Goal: Task Accomplishment & Management: Use online tool/utility

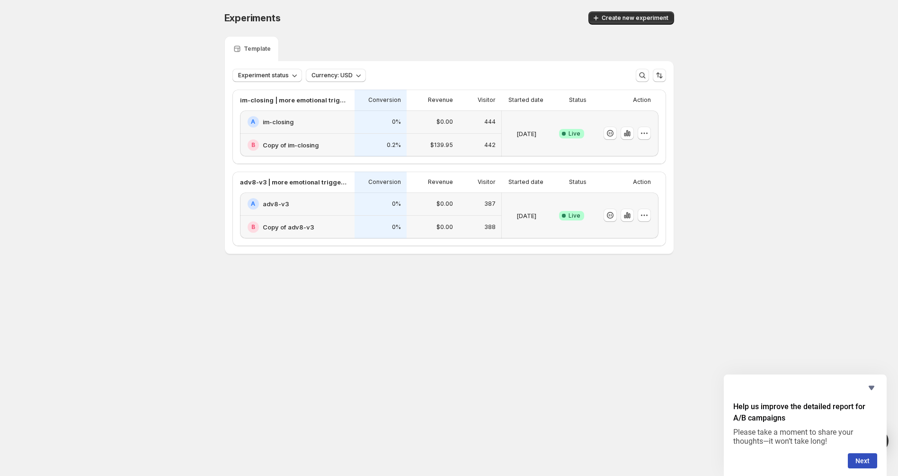
click at [627, 221] on div at bounding box center [627, 215] width 13 height 14
click at [627, 219] on icon "button" at bounding box center [627, 214] width 9 height 9
click at [876, 384] on icon "Hide survey" at bounding box center [871, 387] width 11 height 11
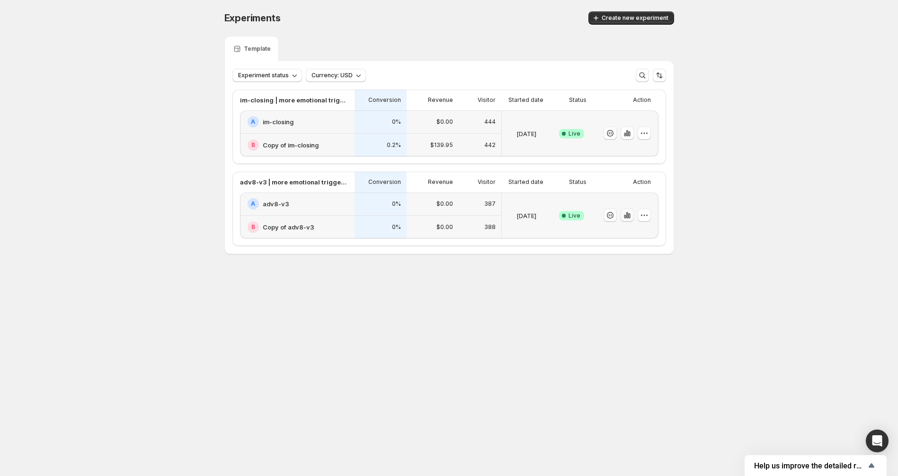
click at [627, 214] on icon "button" at bounding box center [627, 215] width 2 height 6
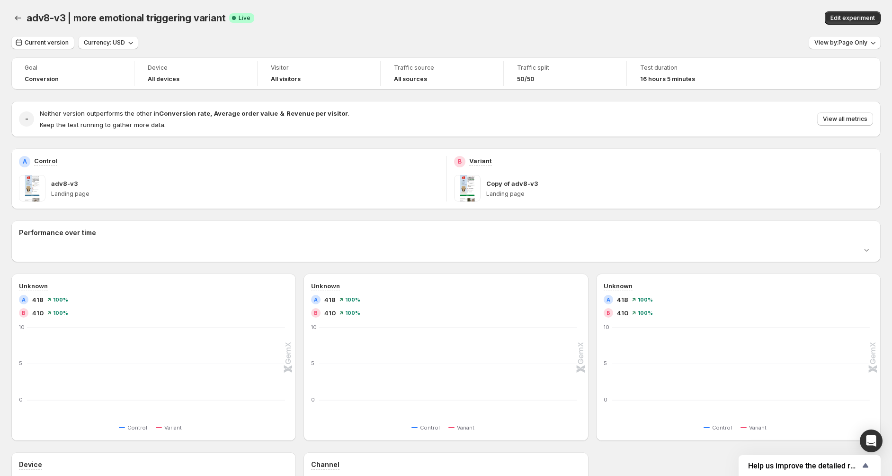
click at [620, 197] on p "Landing page" at bounding box center [679, 194] width 387 height 8
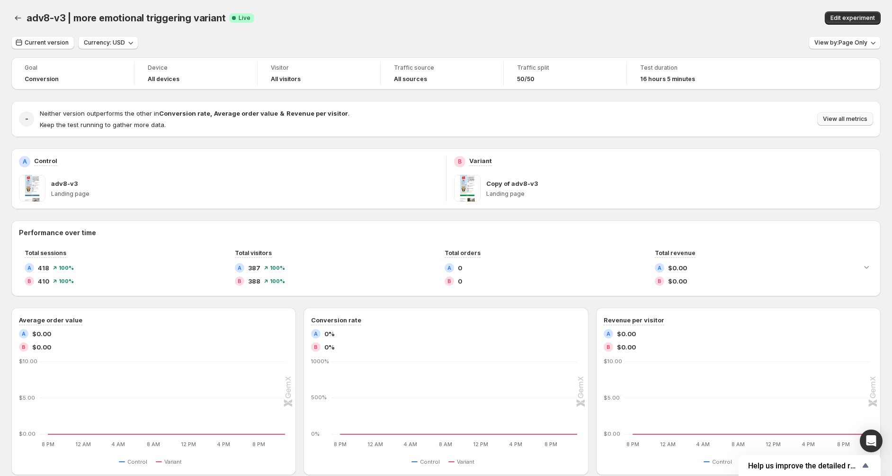
click at [838, 120] on span "View all metrics" at bounding box center [845, 119] width 45 height 8
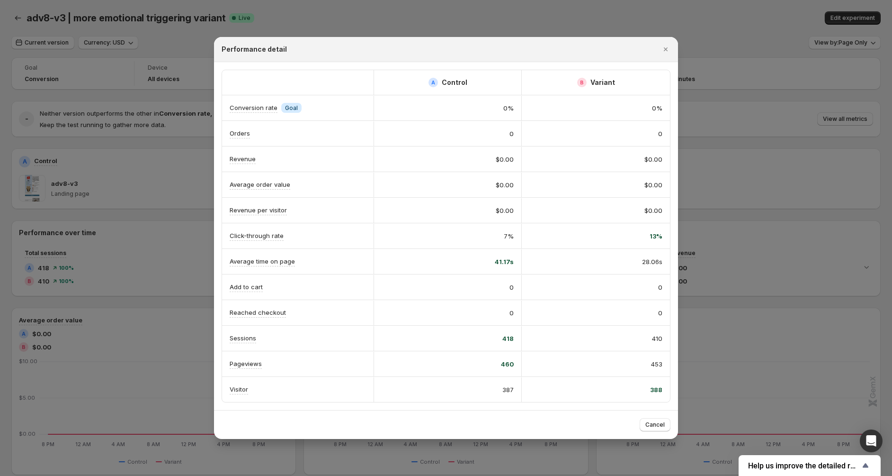
click at [60, 222] on div at bounding box center [446, 238] width 892 height 476
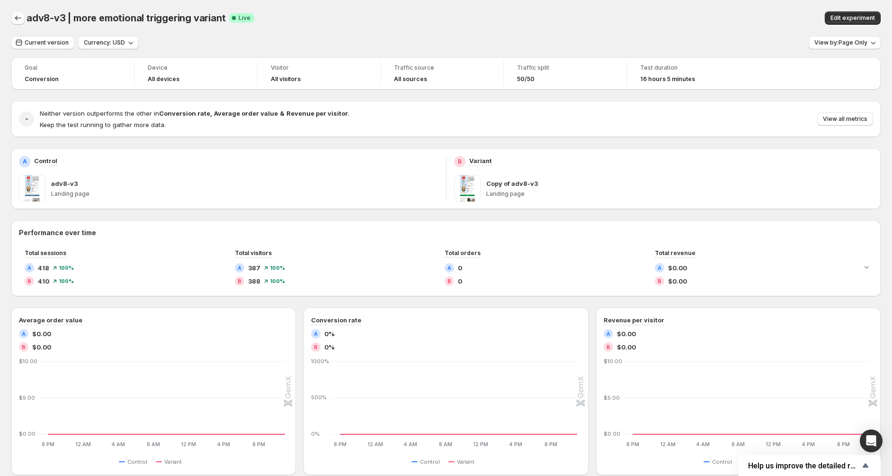
click at [17, 16] on icon "Back" at bounding box center [17, 17] width 9 height 9
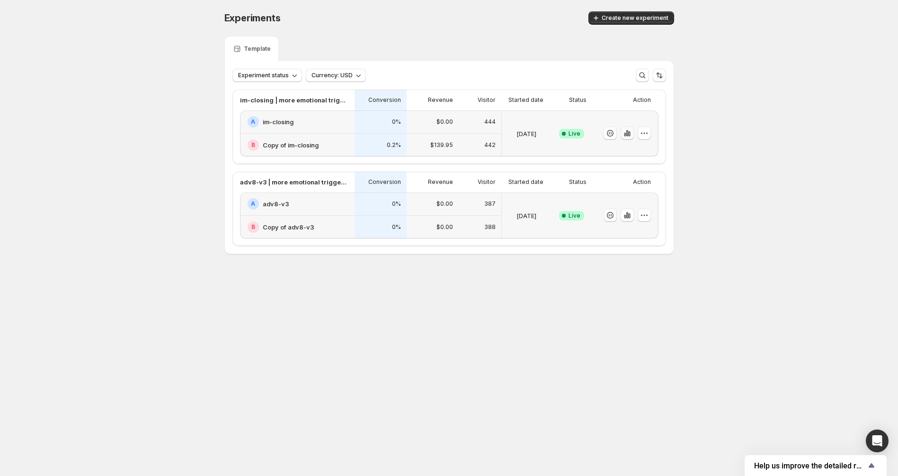
click at [624, 132] on icon "button" at bounding box center [627, 132] width 9 height 9
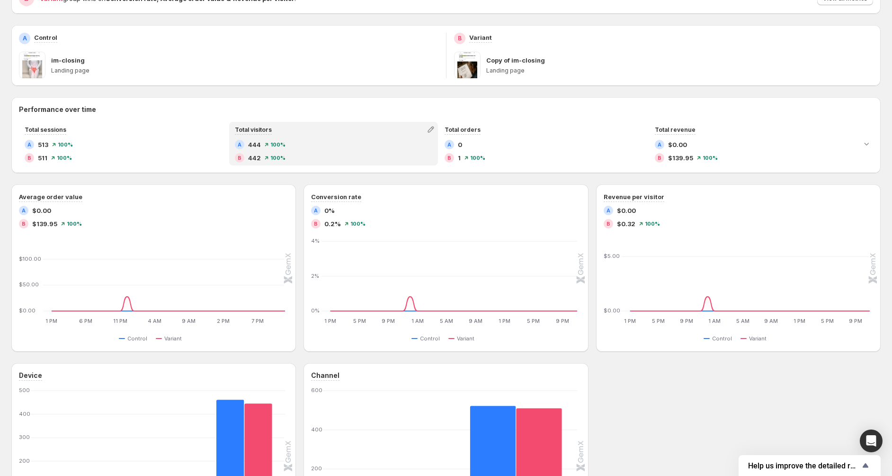
scroll to position [86, 0]
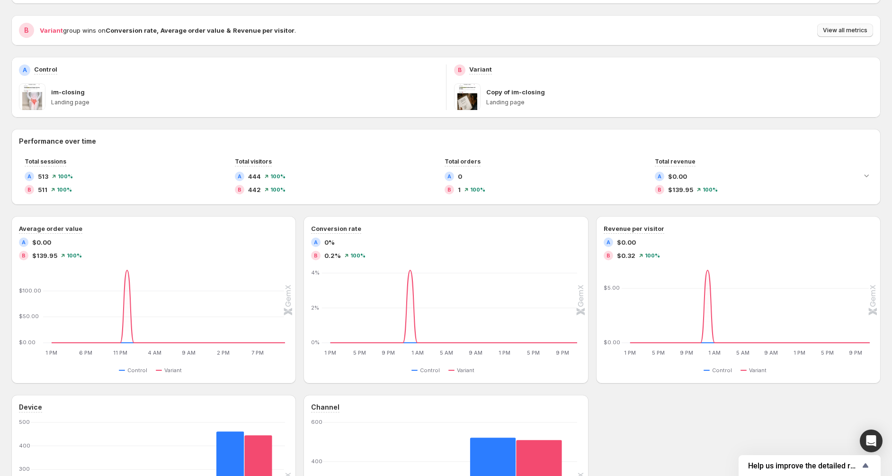
click at [864, 36] on button "View all metrics" at bounding box center [846, 30] width 56 height 13
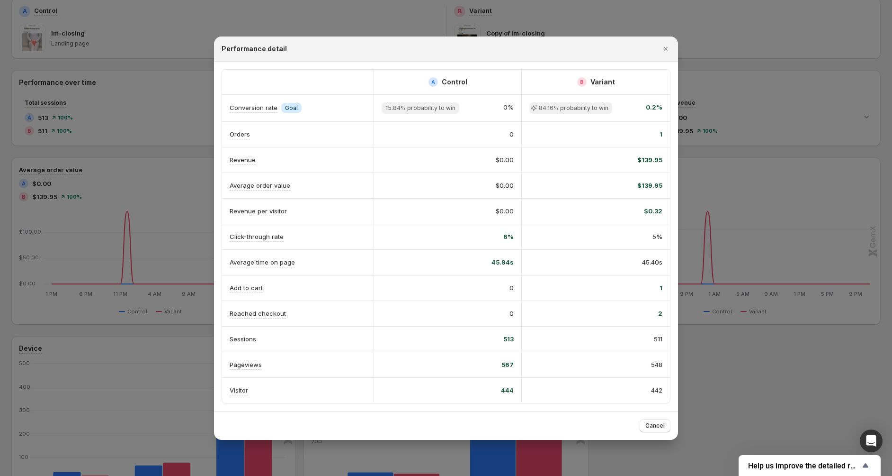
scroll to position [140, 0]
click at [741, 277] on div at bounding box center [446, 238] width 892 height 476
click at [741, 277] on icon "1 PM 1 PM 5 PM 5 PM 9 PM 9 PM 1 AM 1 AM 5 AM 5 AM 9 AM 9 AM 1 PM 1 PM 5 PM 5 PM…" at bounding box center [737, 258] width 265 height 89
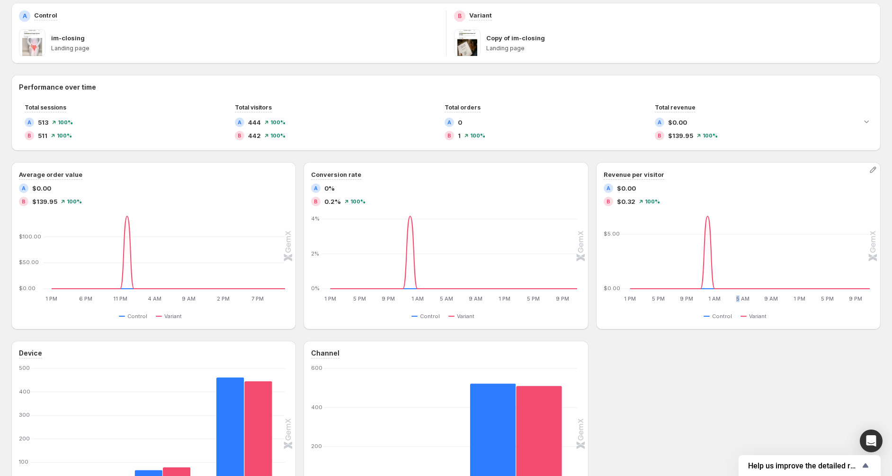
scroll to position [86, 0]
